Goal: Check status: Check status

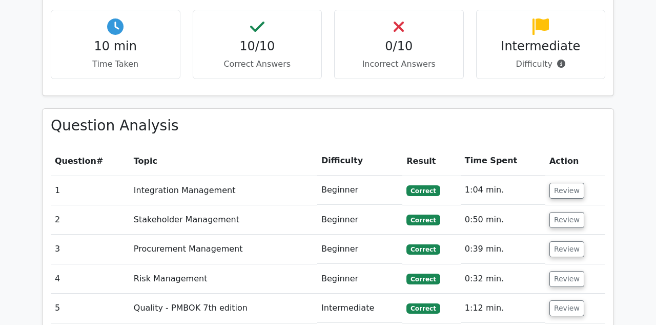
scroll to position [811, 0]
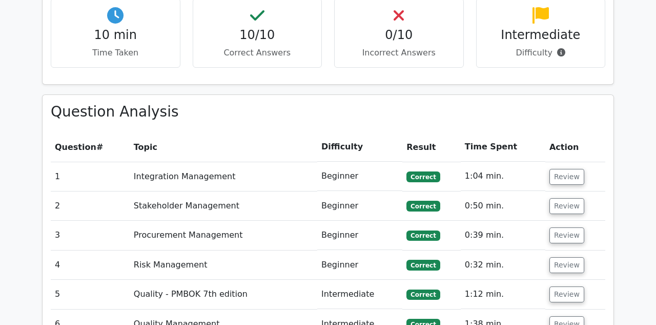
click at [288, 162] on td "Integration Management" at bounding box center [224, 176] width 188 height 29
click at [565, 169] on button "Review" at bounding box center [567, 177] width 35 height 16
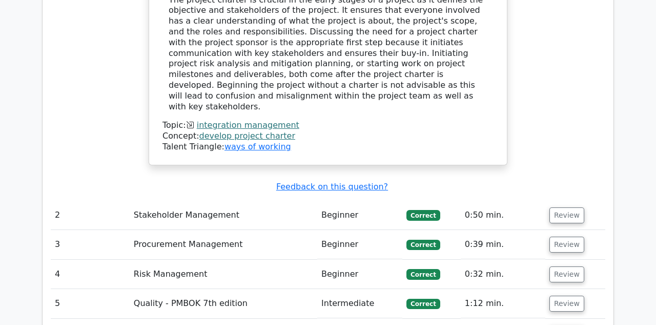
scroll to position [1255, 0]
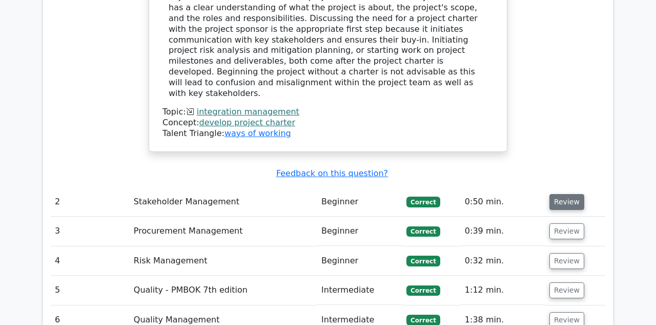
click at [571, 194] on button "Review" at bounding box center [567, 202] width 35 height 16
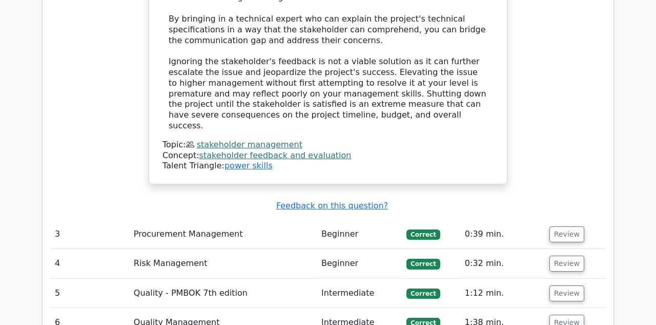
scroll to position [1822, 0]
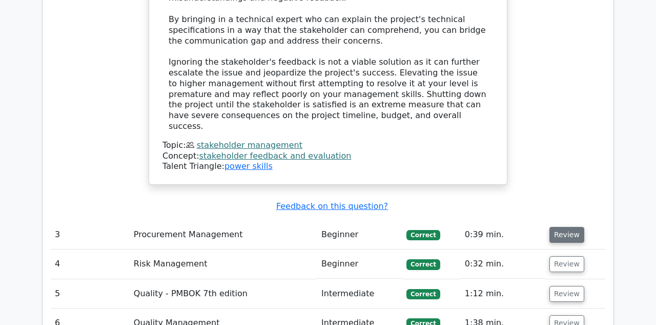
click at [564, 227] on button "Review" at bounding box center [567, 235] width 35 height 16
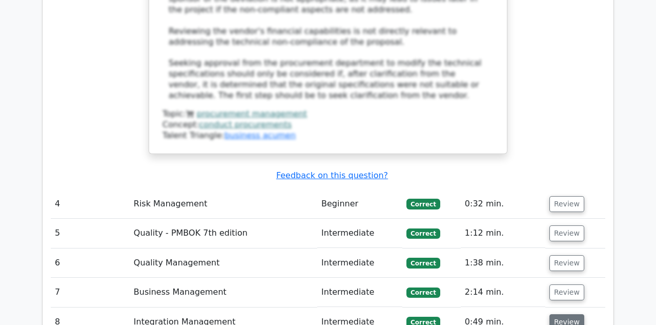
scroll to position [2482, 0]
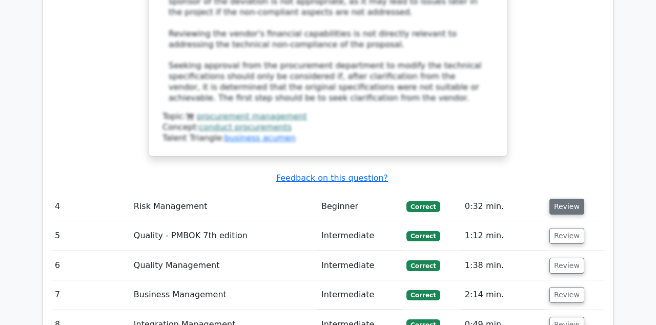
click at [570, 198] on button "Review" at bounding box center [567, 206] width 35 height 16
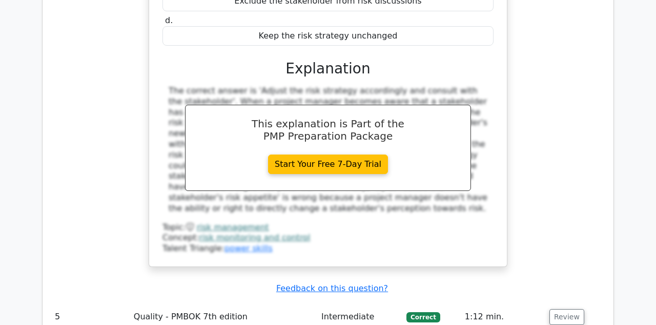
scroll to position [2853, 0]
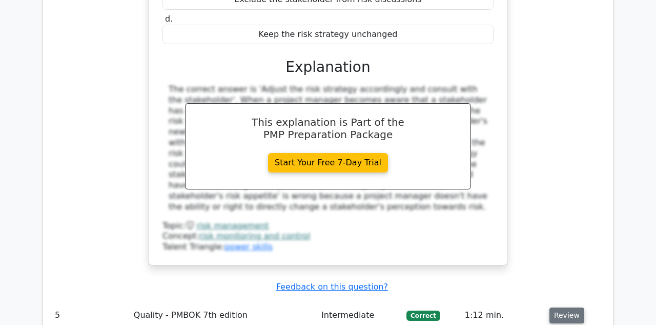
click at [559, 307] on button "Review" at bounding box center [567, 315] width 35 height 16
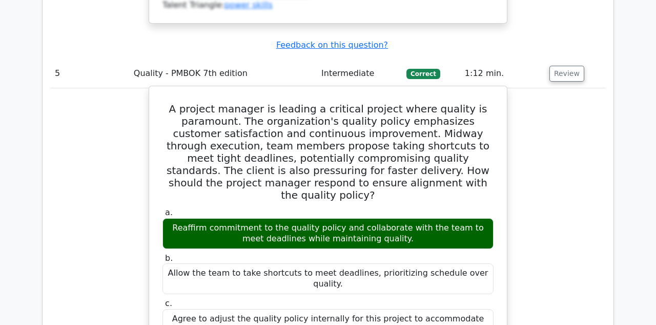
scroll to position [3092, 0]
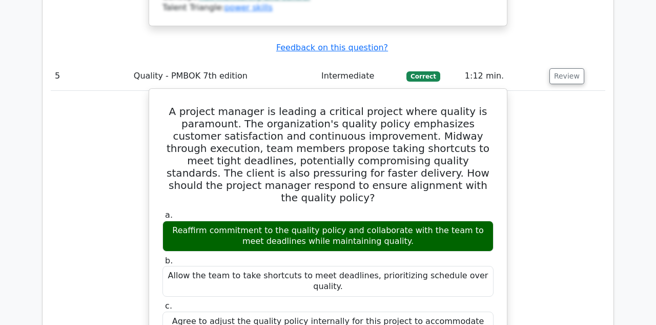
click at [382, 266] on div "Allow the team to take shortcuts to meet deadlines, prioritizing schedule over …" at bounding box center [328, 281] width 331 height 31
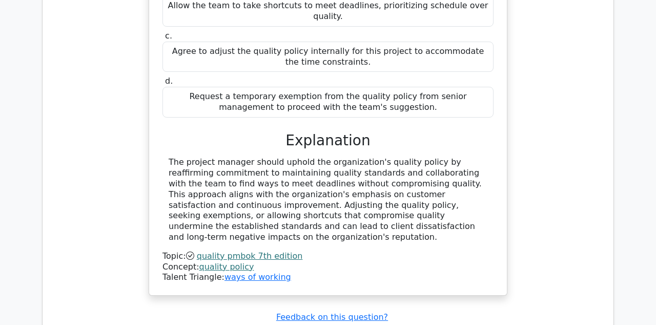
scroll to position [3365, 0]
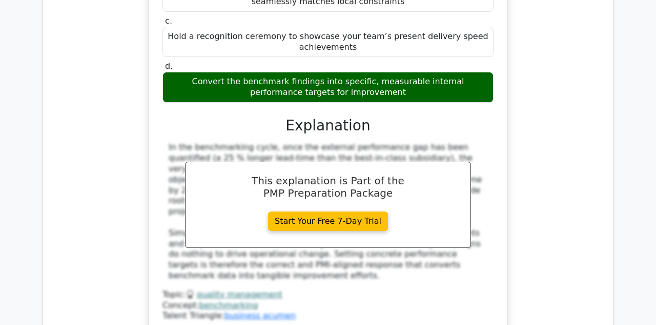
scroll to position [3932, 0]
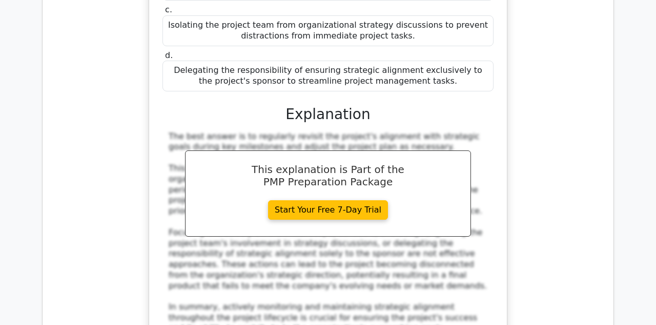
scroll to position [4706, 0]
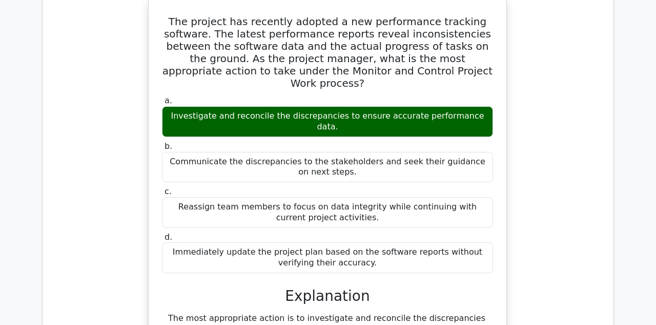
scroll to position [5187, 0]
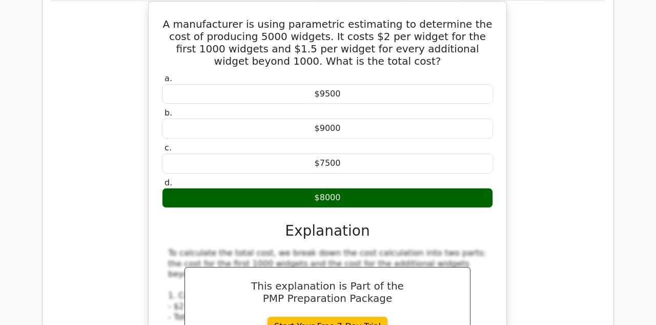
scroll to position [5655, 0]
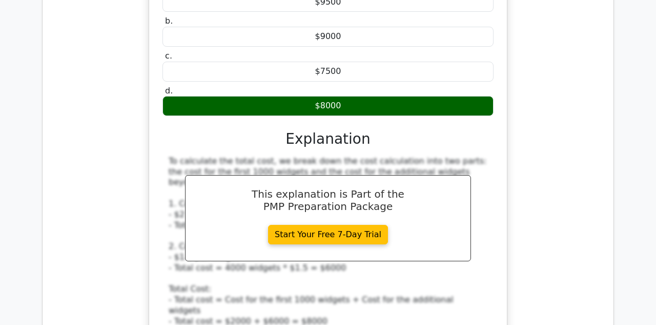
scroll to position [5745, 0]
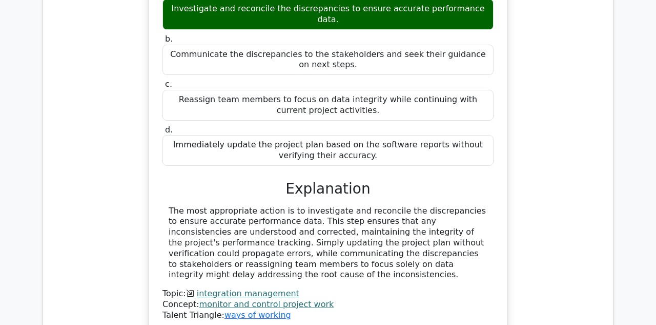
scroll to position [5200, 0]
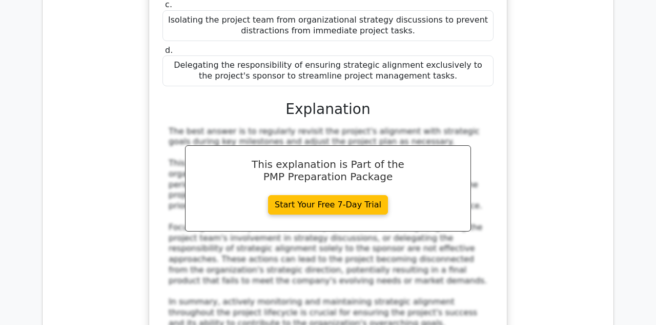
scroll to position [4702, 1]
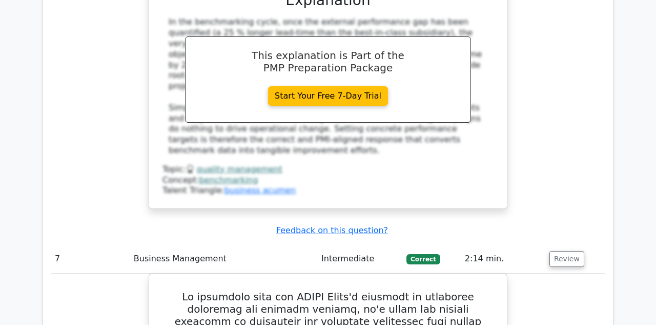
scroll to position [4055, 0]
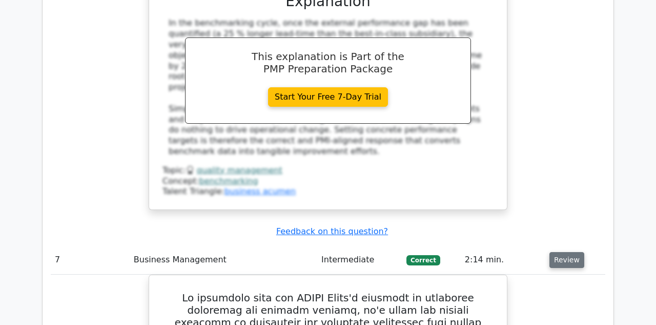
click at [565, 252] on button "Review" at bounding box center [567, 260] width 35 height 16
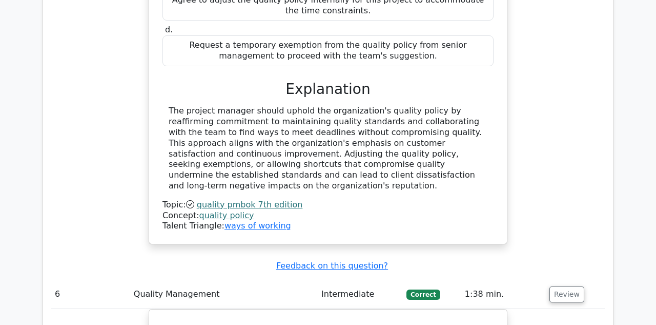
scroll to position [3416, 0]
click at [560, 286] on button "Review" at bounding box center [567, 294] width 35 height 16
click at [563, 315] on button "Review" at bounding box center [567, 323] width 35 height 16
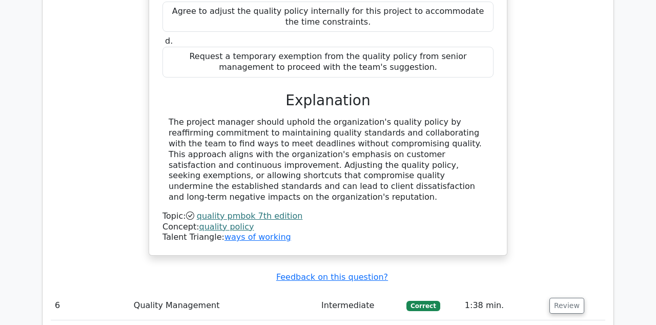
scroll to position [3405, 0]
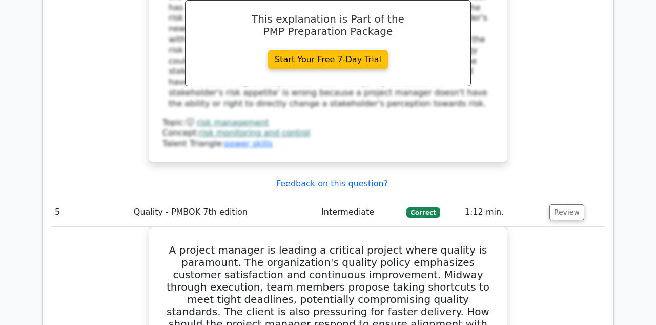
scroll to position [2956, 0]
click at [565, 204] on button "Review" at bounding box center [567, 212] width 35 height 16
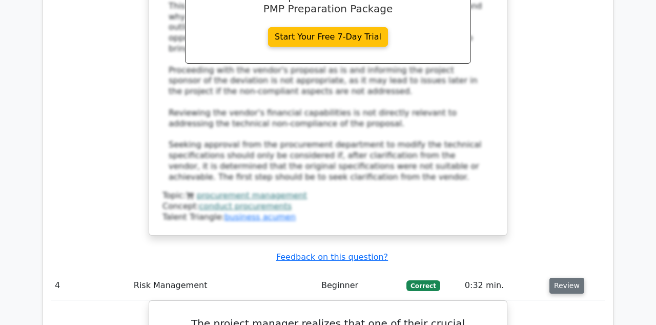
click at [562, 277] on button "Review" at bounding box center [567, 285] width 35 height 16
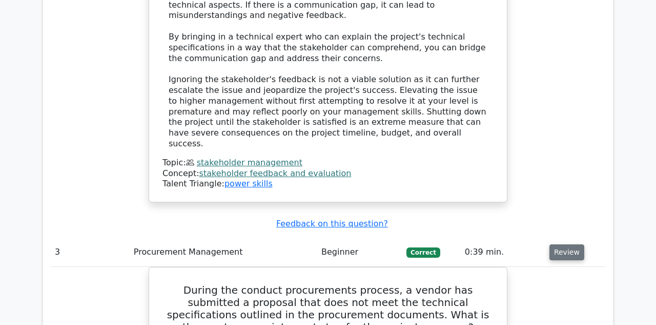
click at [564, 244] on button "Review" at bounding box center [567, 252] width 35 height 16
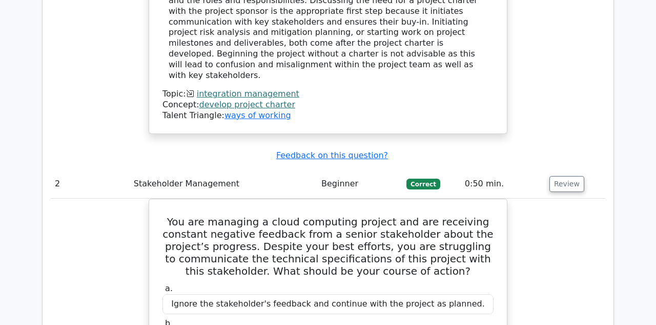
scroll to position [1258, 0]
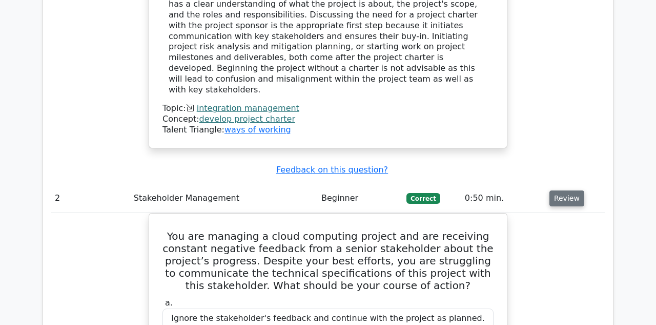
click at [566, 190] on button "Review" at bounding box center [567, 198] width 35 height 16
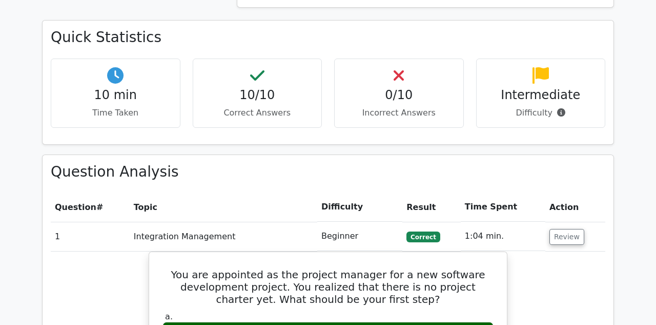
scroll to position [741, 0]
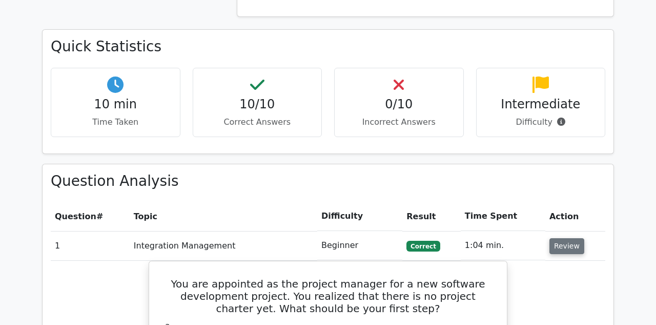
click at [563, 238] on button "Review" at bounding box center [567, 246] width 35 height 16
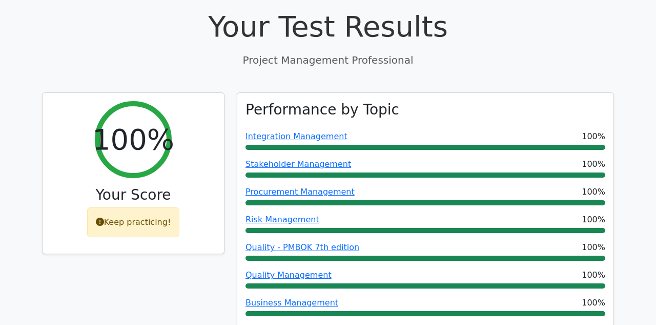
scroll to position [344, 0]
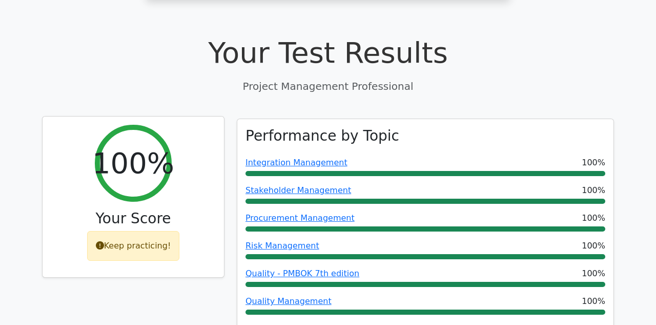
click at [142, 146] on h2 "100%" at bounding box center [133, 163] width 82 height 34
drag, startPoint x: 143, startPoint y: 118, endPoint x: 97, endPoint y: 126, distance: 46.4
click at [97, 126] on div "100%" at bounding box center [133, 163] width 77 height 77
click at [77, 116] on div "100% Your Score Keep practicing!" at bounding box center [134, 196] width 182 height 161
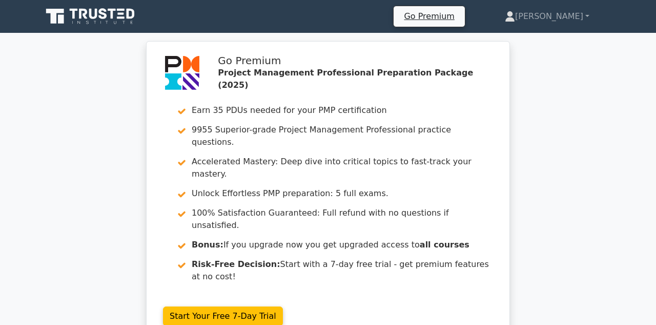
scroll to position [0, 0]
